Goal: Task Accomplishment & Management: Use online tool/utility

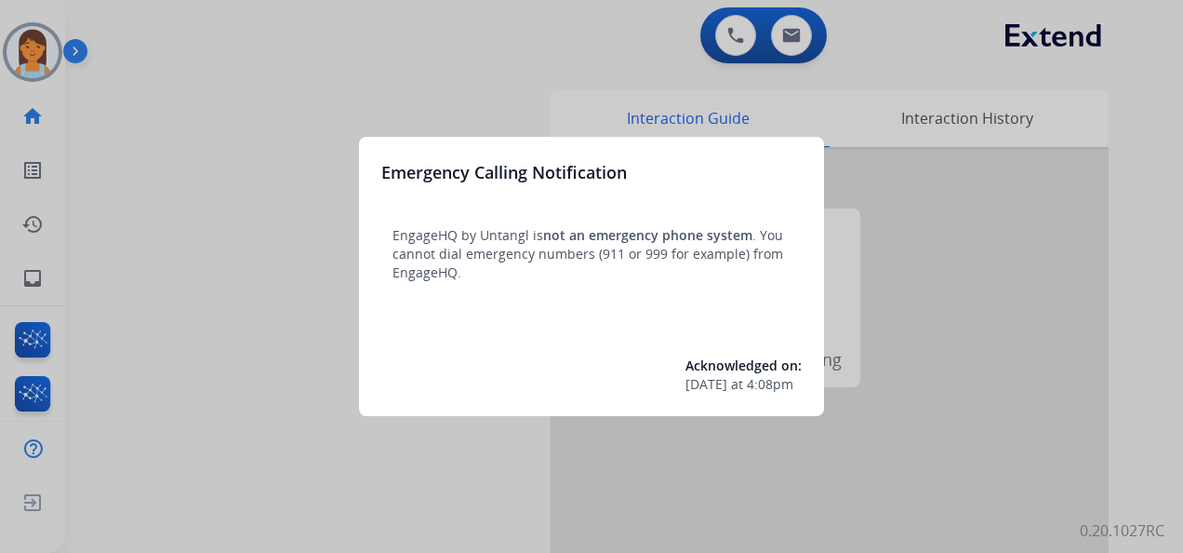
click at [422, 45] on div at bounding box center [591, 276] width 1183 height 553
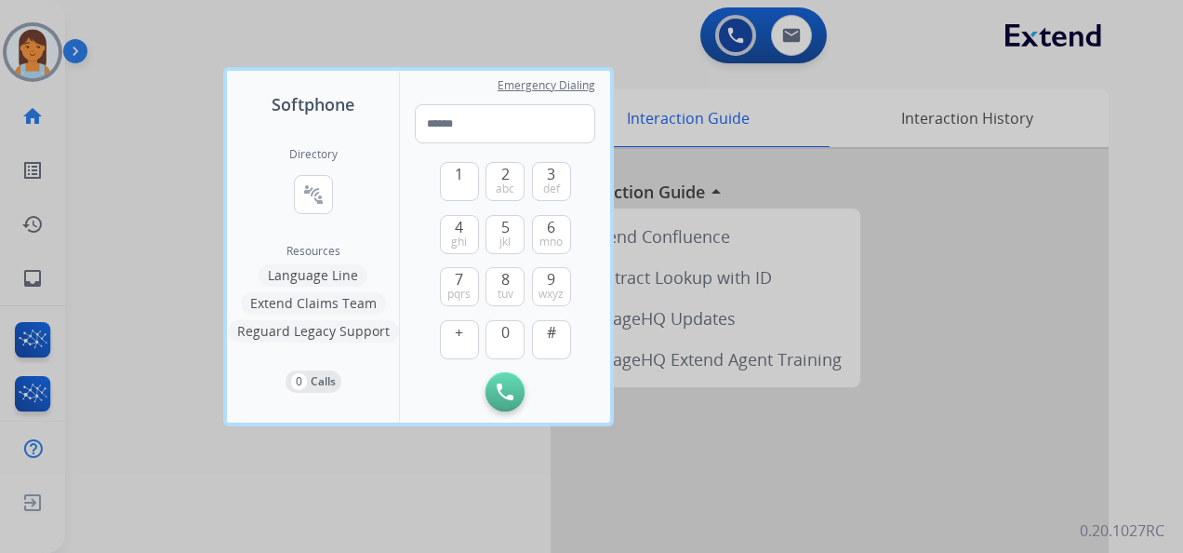
click at [422, 45] on div at bounding box center [591, 276] width 1183 height 553
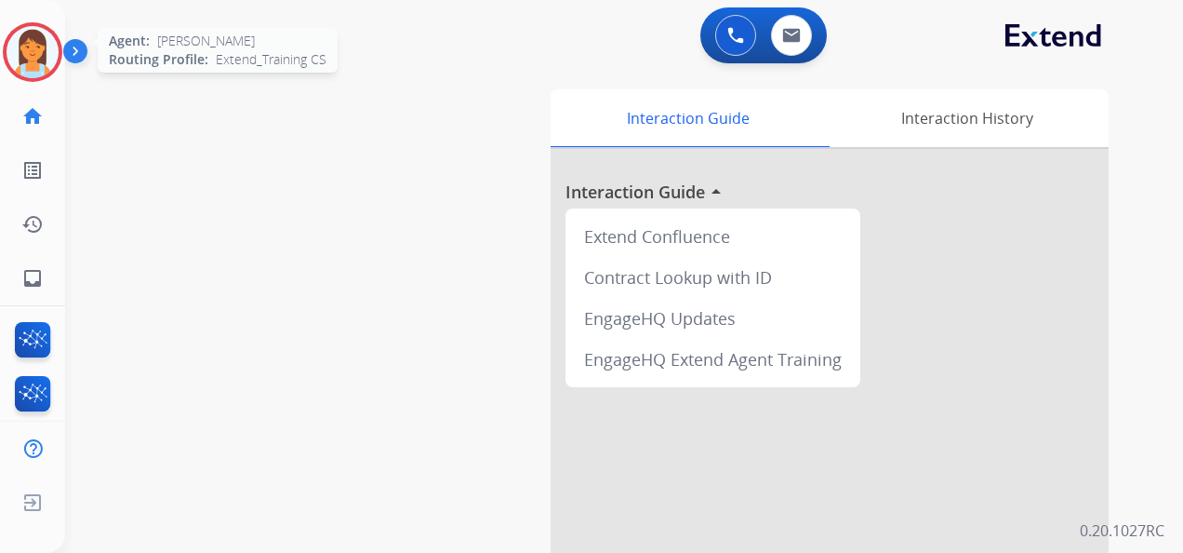
click at [29, 58] on img at bounding box center [33, 52] width 52 height 52
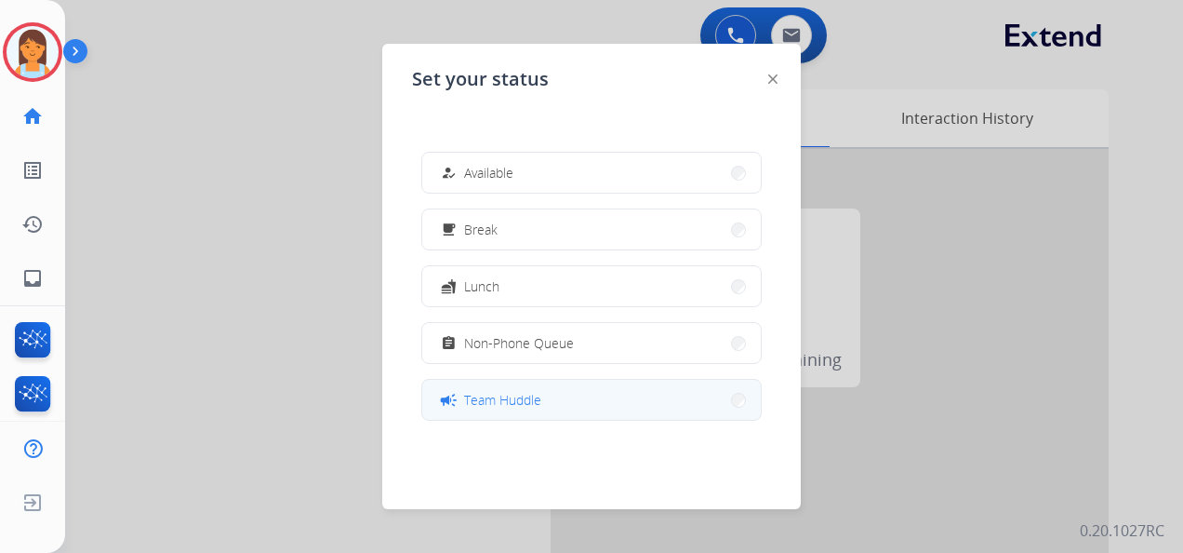
scroll to position [294, 0]
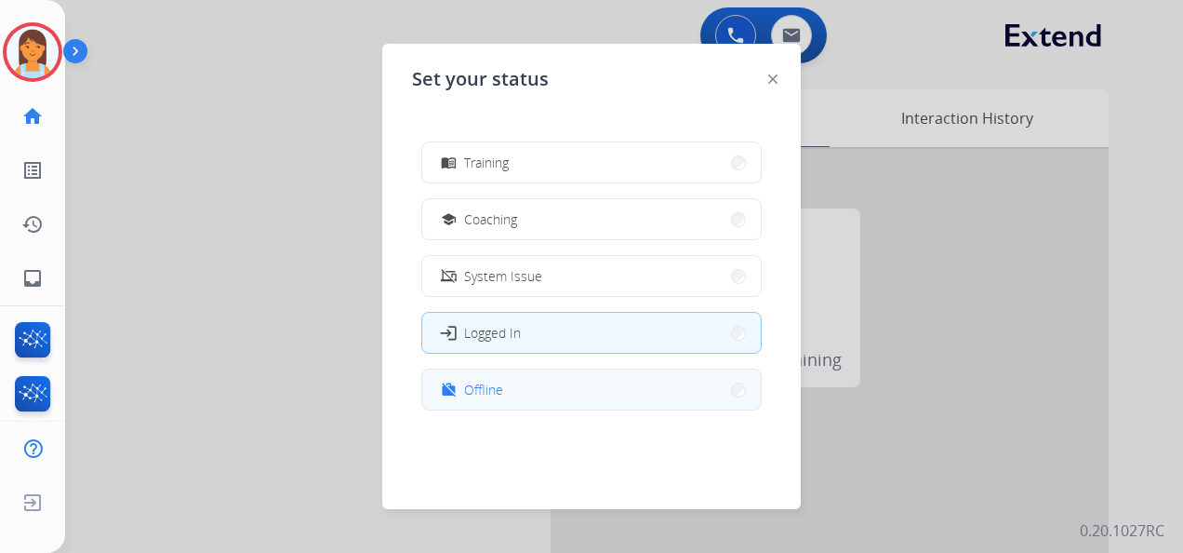
click at [582, 401] on button "work_off Offline" at bounding box center [591, 389] width 339 height 40
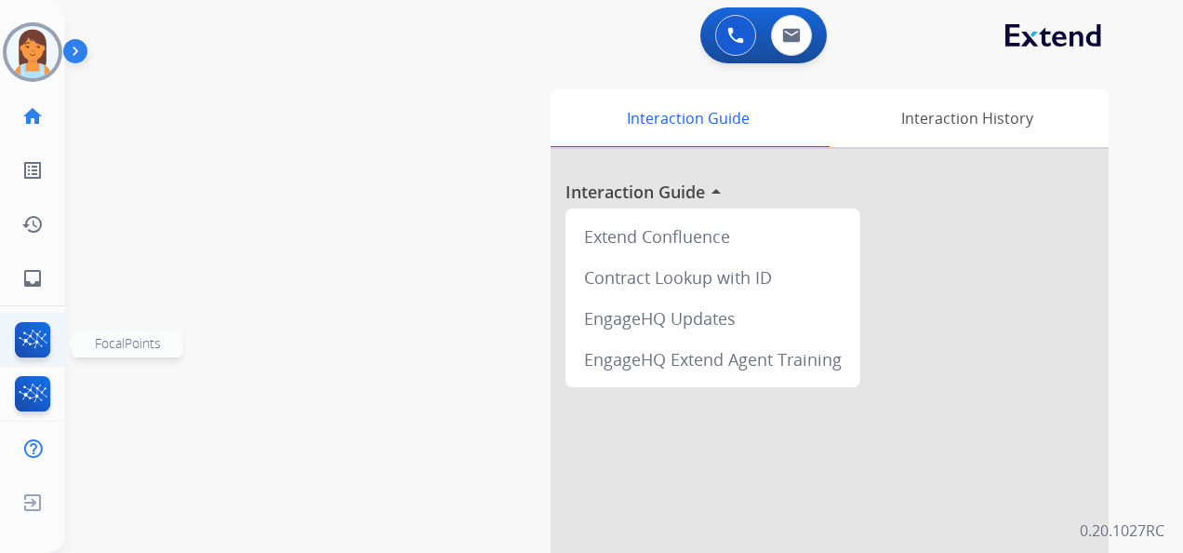
click at [44, 348] on img at bounding box center [33, 343] width 44 height 43
click at [34, 344] on img at bounding box center [33, 343] width 44 height 43
